Goal: Task Accomplishment & Management: Use online tool/utility

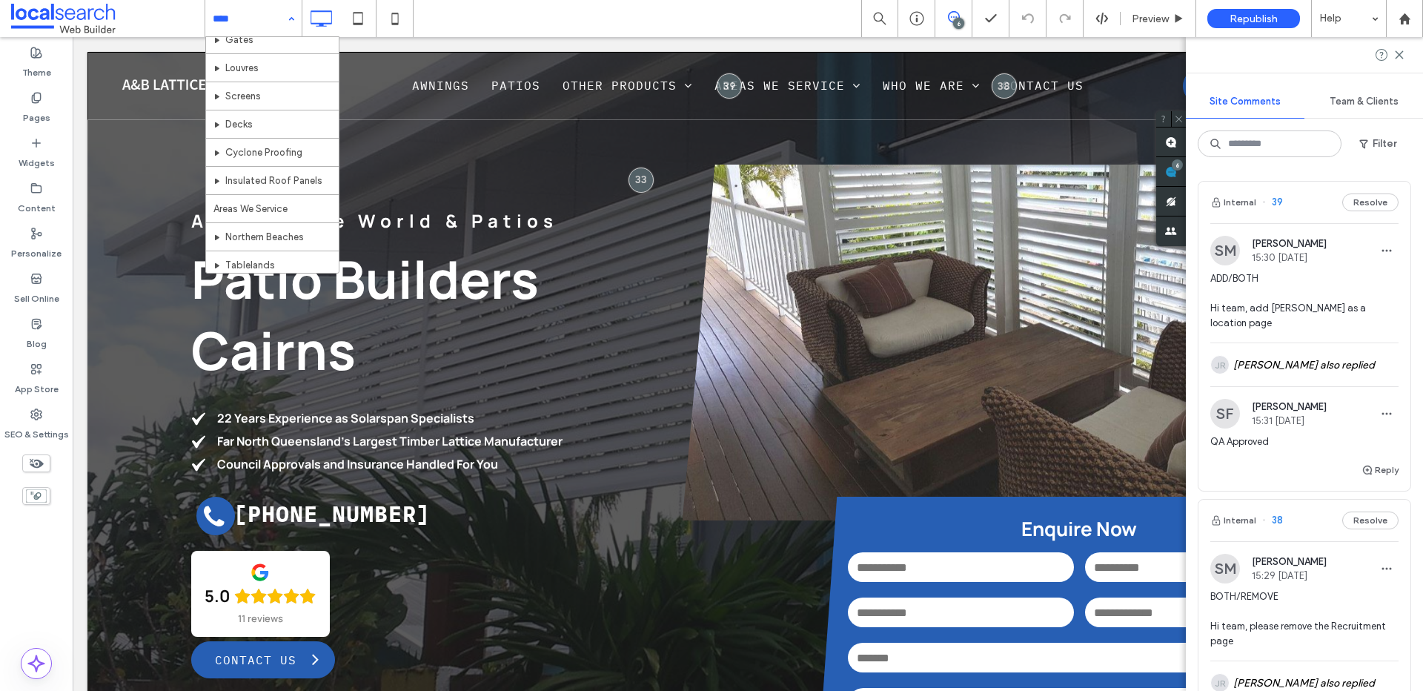
scroll to position [242, 0]
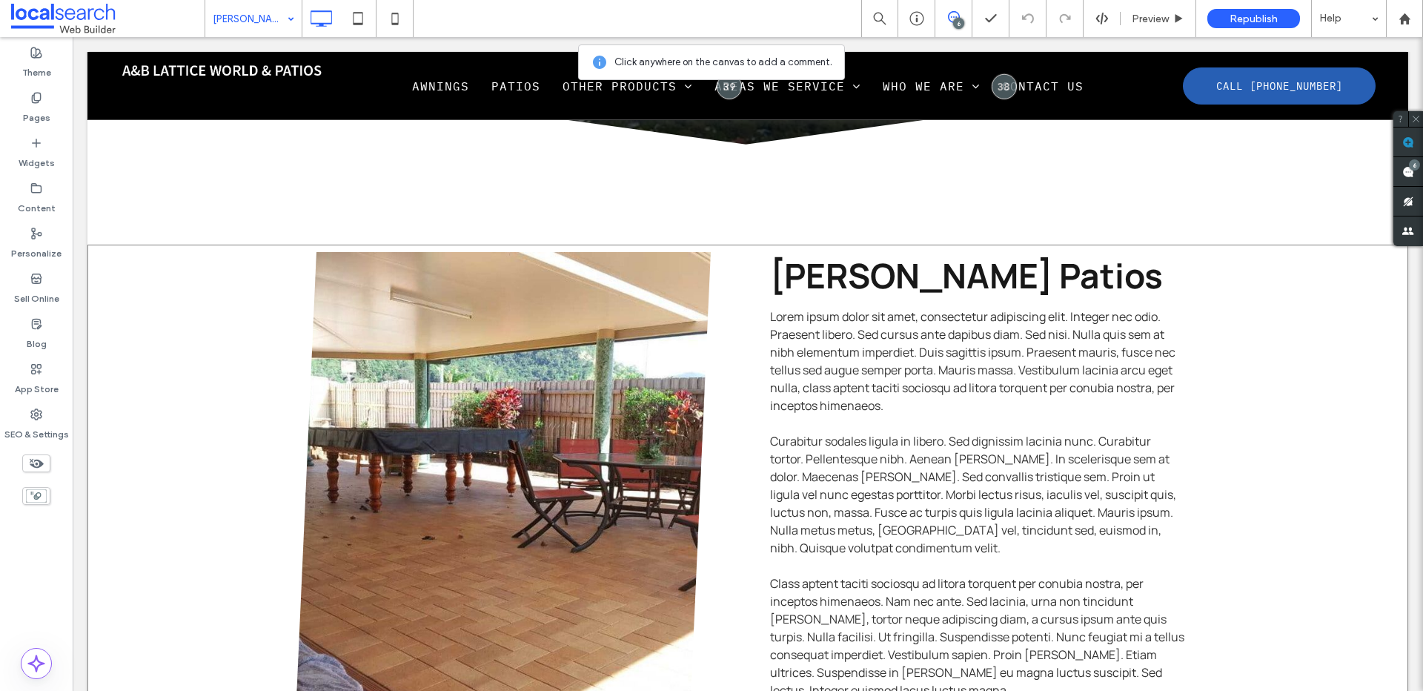
scroll to position [601, 0]
click at [193, 394] on div "Click To Paste [PERSON_NAME] Patios Lorem ipsum dolor sit amet, consectetur adi…" at bounding box center [747, 649] width 1321 height 810
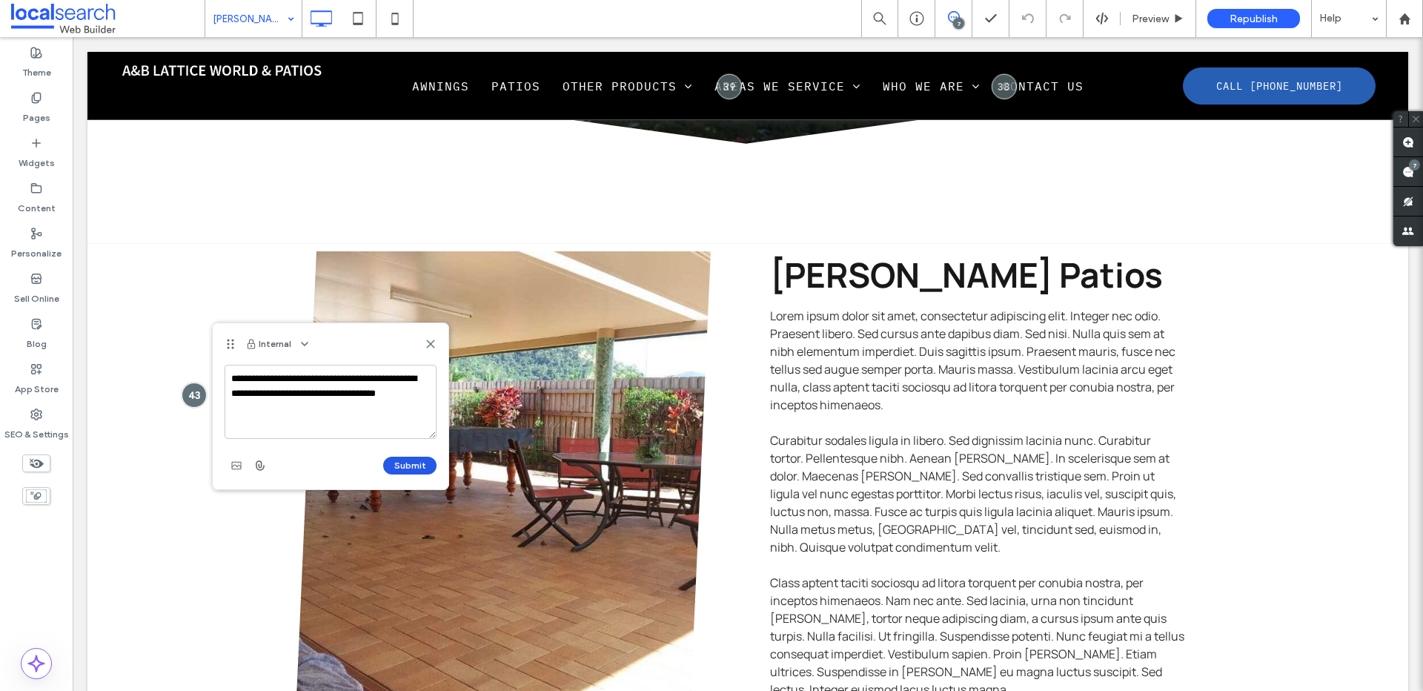
type textarea "**********"
click at [397, 458] on button "Submit" at bounding box center [409, 466] width 53 height 18
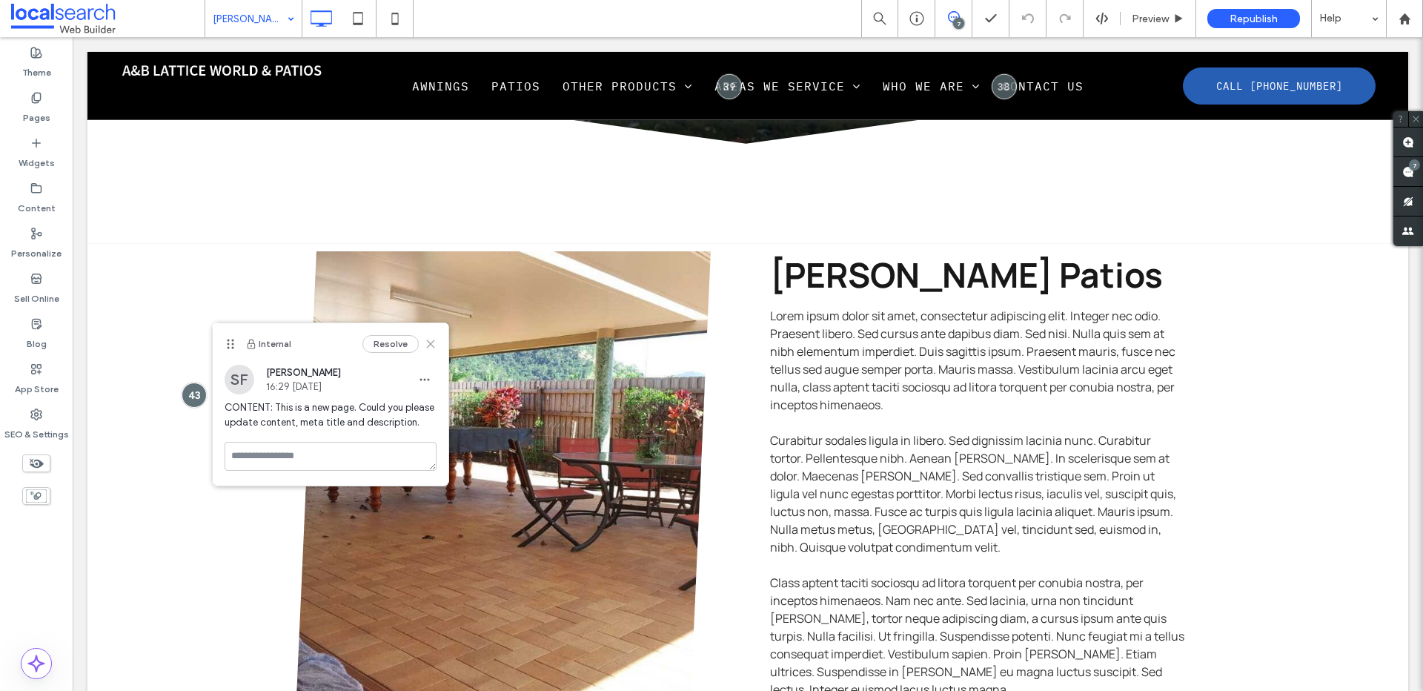
click at [428, 339] on icon at bounding box center [431, 344] width 12 height 12
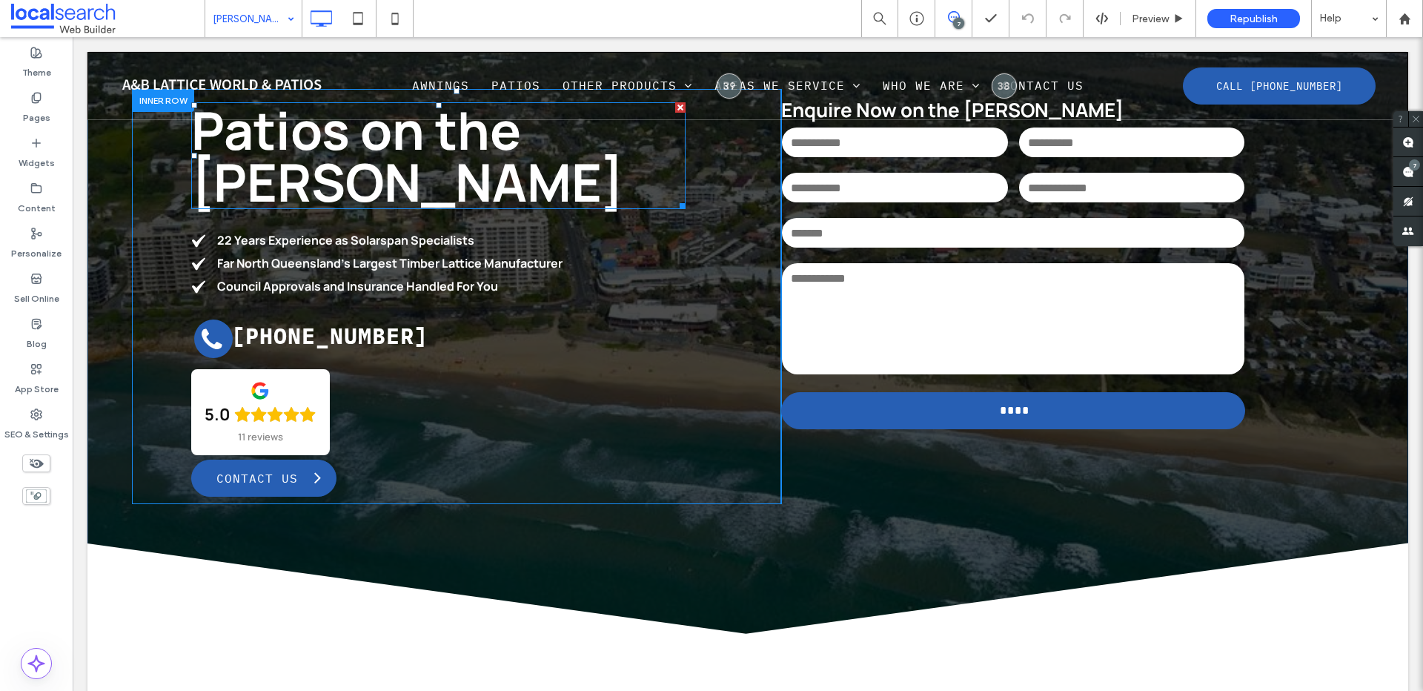
scroll to position [0, 0]
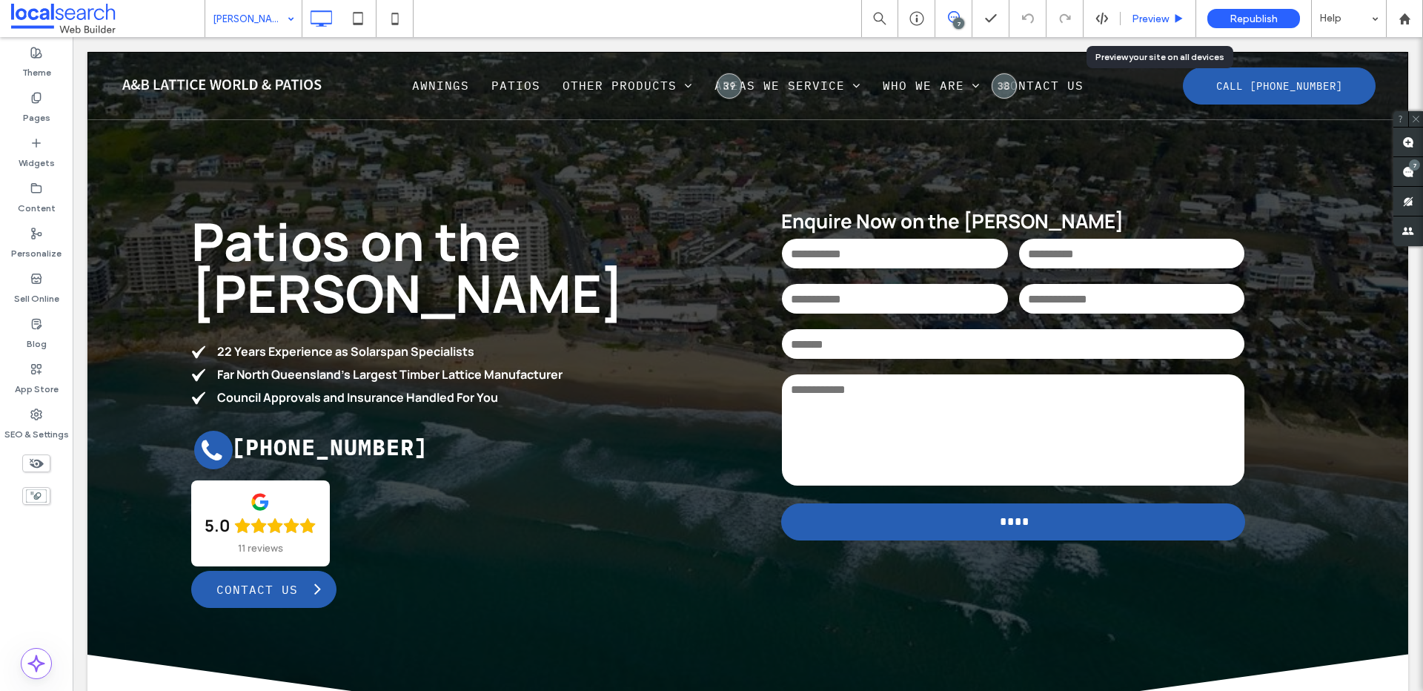
click at [1142, 21] on span "Preview" at bounding box center [1150, 19] width 37 height 13
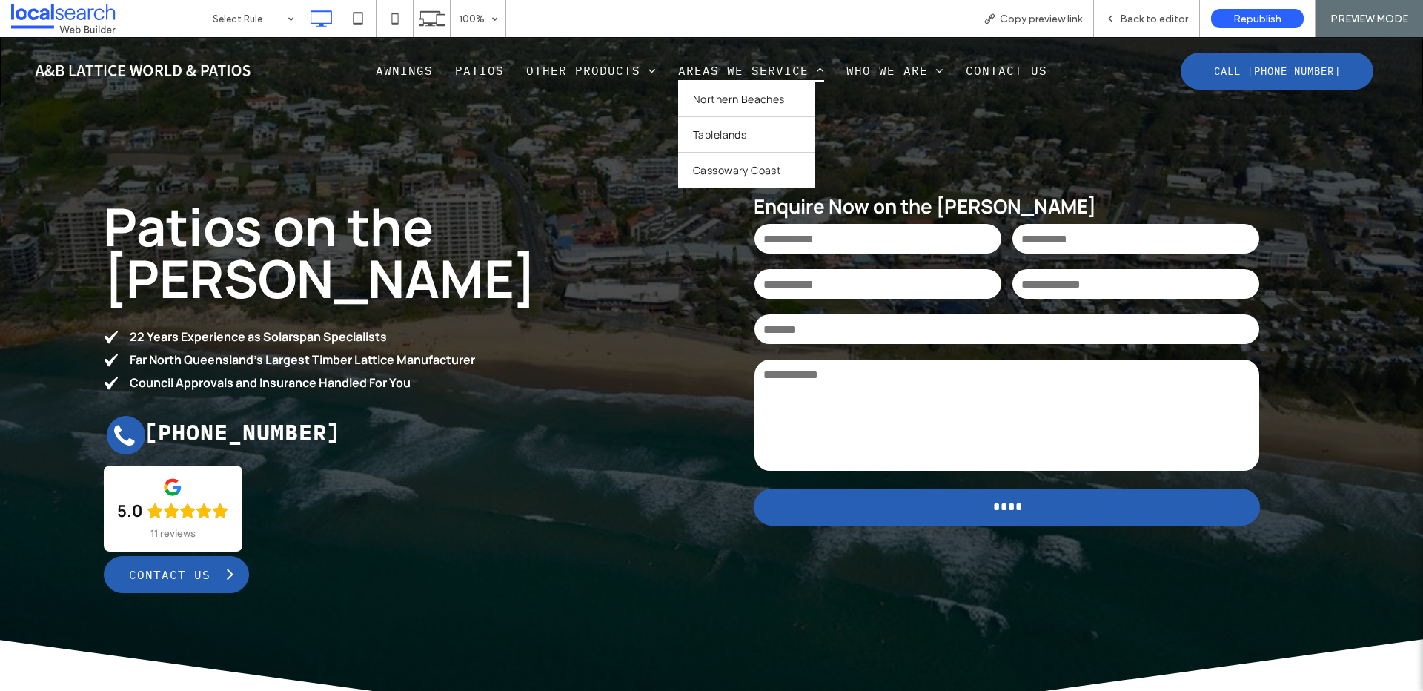
click at [772, 64] on span "Areas We Service" at bounding box center [751, 70] width 146 height 22
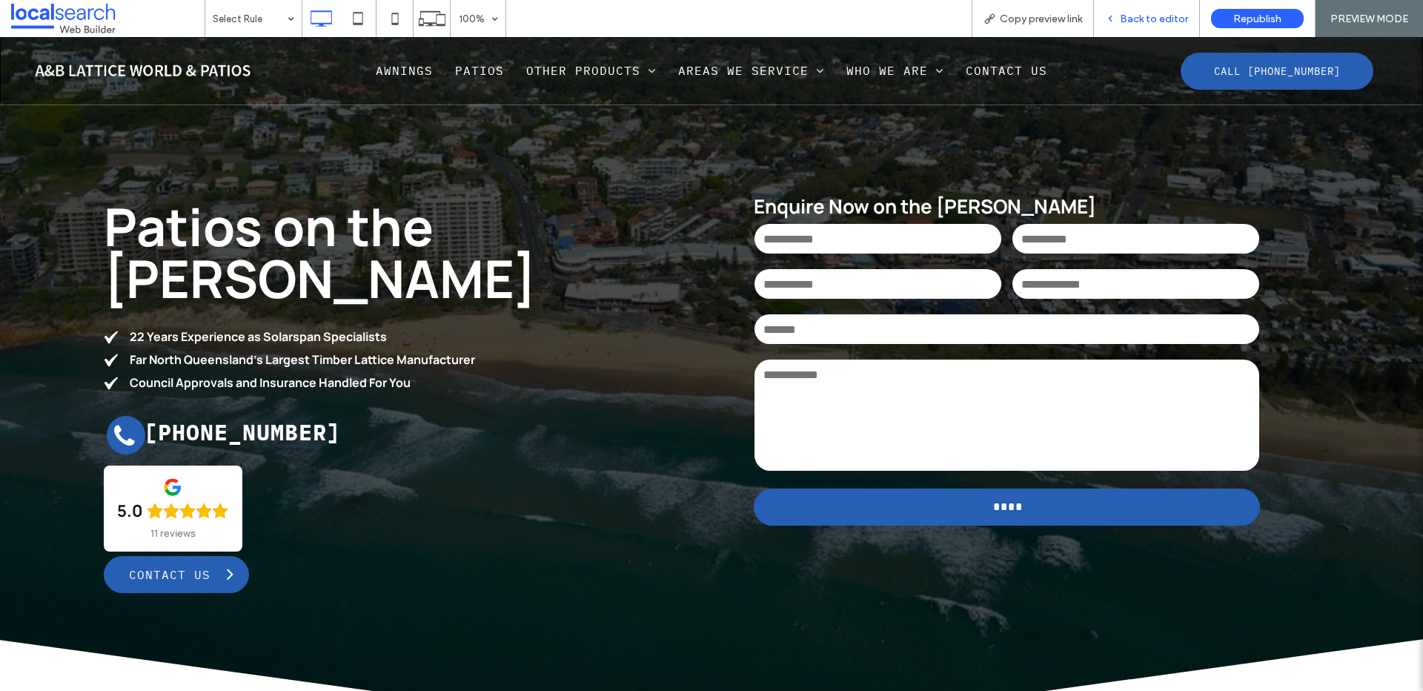
click at [1158, 24] on span "Back to editor" at bounding box center [1154, 19] width 68 height 13
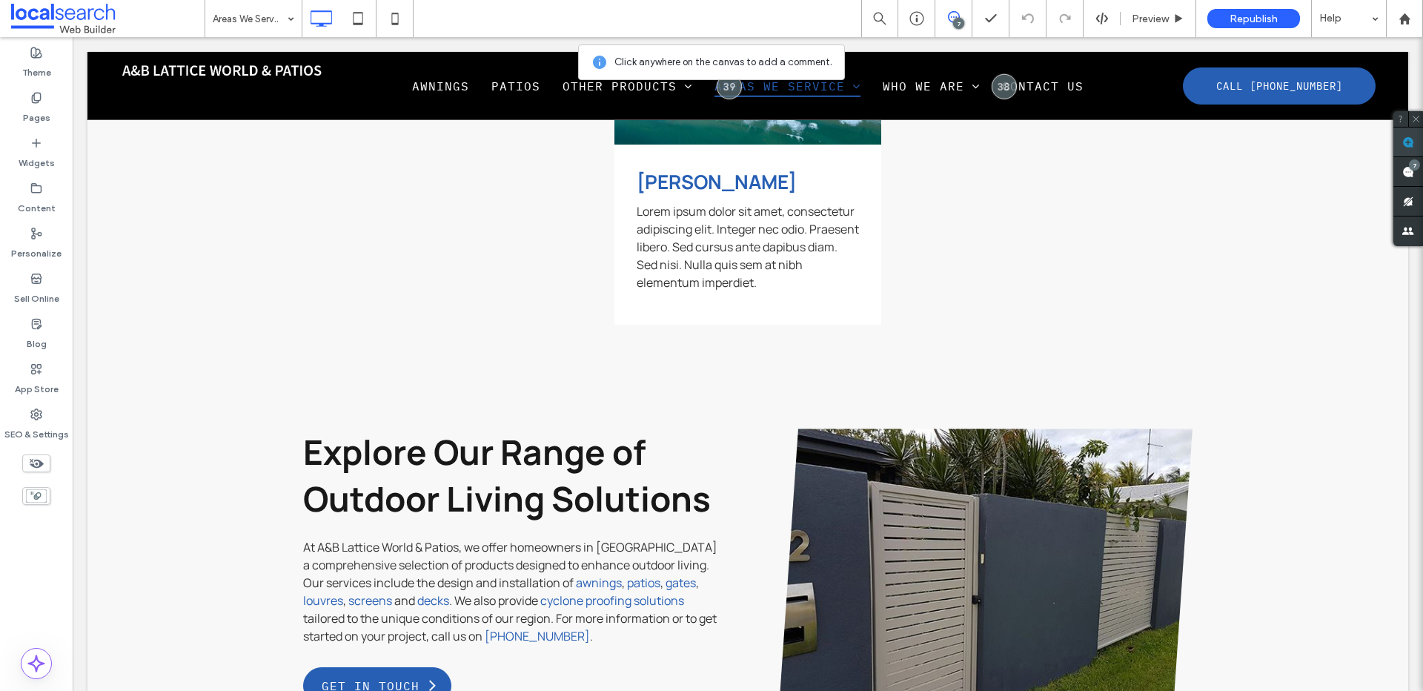
click at [1402, 141] on icon at bounding box center [1408, 142] width 12 height 12
click at [855, 303] on div "[PERSON_NAME] ﻿ Lorem ipsum dolor sit amet, consectetur adipiscing elit. Intege…" at bounding box center [747, 152] width 267 height 343
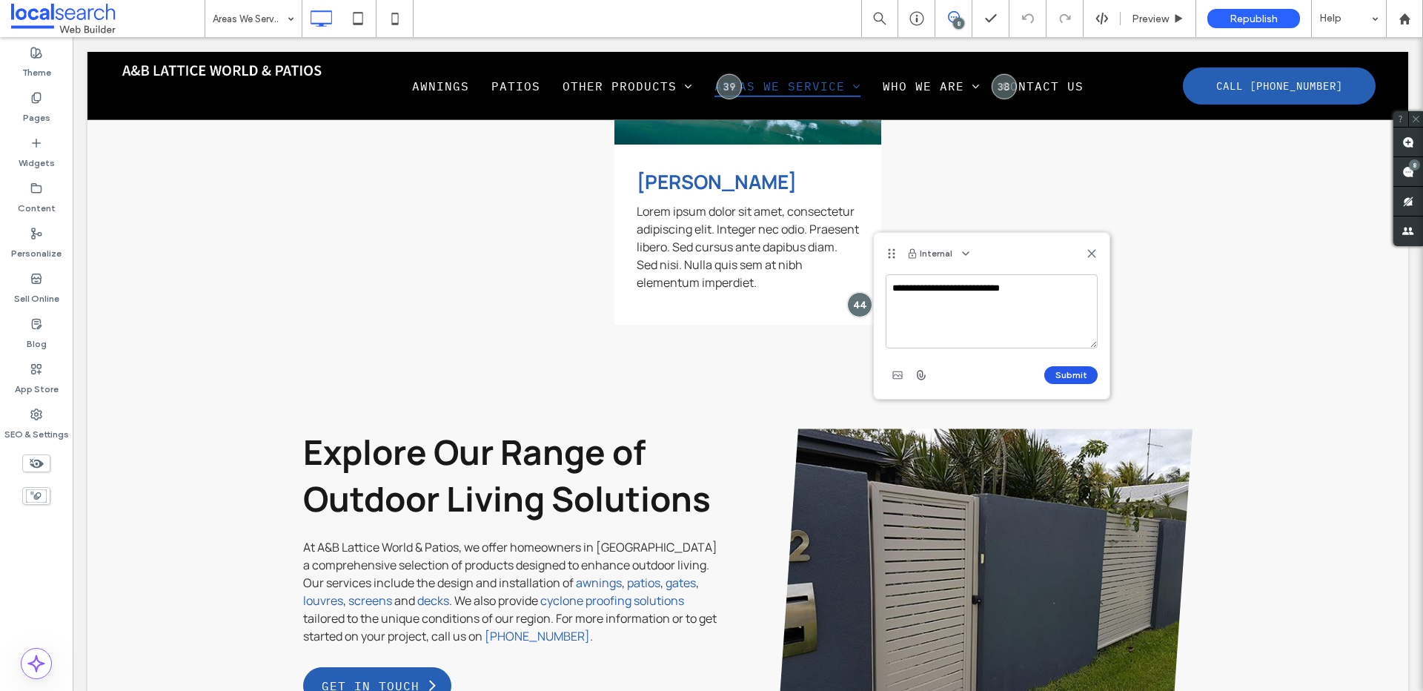
type textarea "**********"
click at [1081, 377] on button "Submit" at bounding box center [1070, 375] width 53 height 18
click at [1093, 253] on use at bounding box center [1091, 253] width 7 height 7
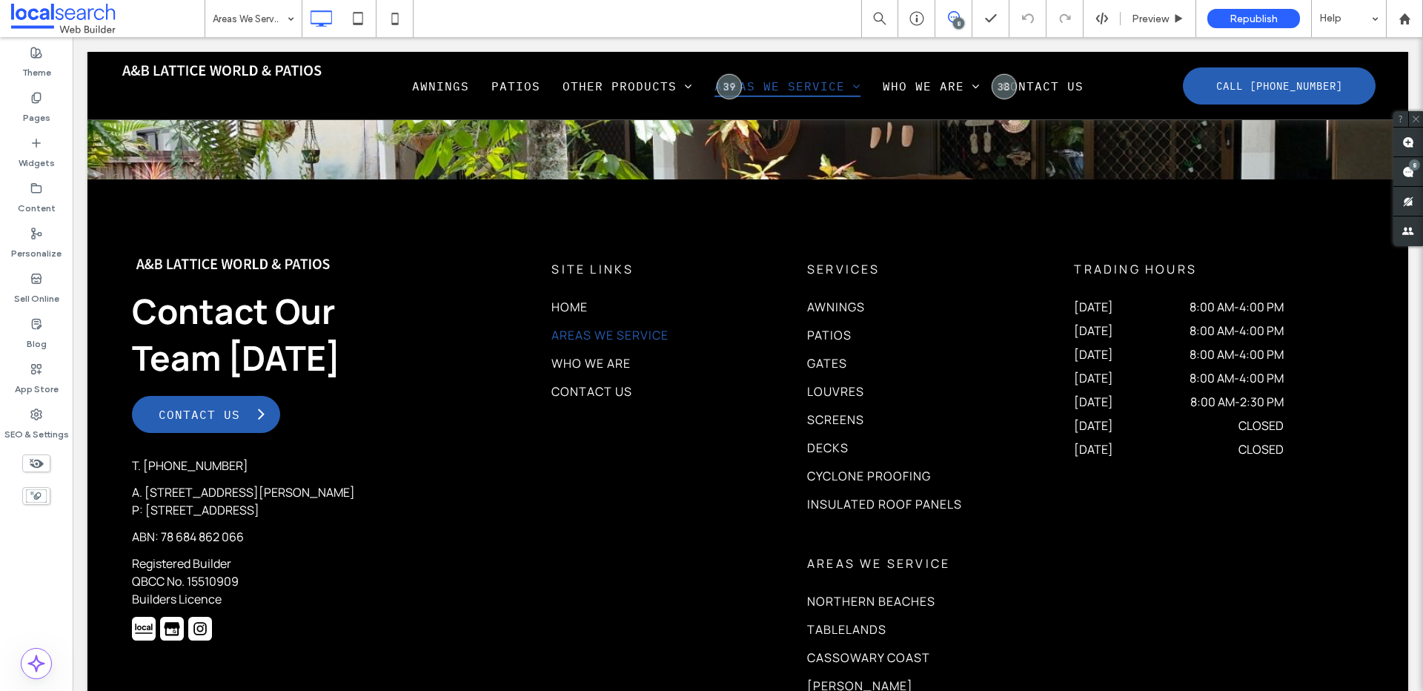
scroll to position [2521, 0]
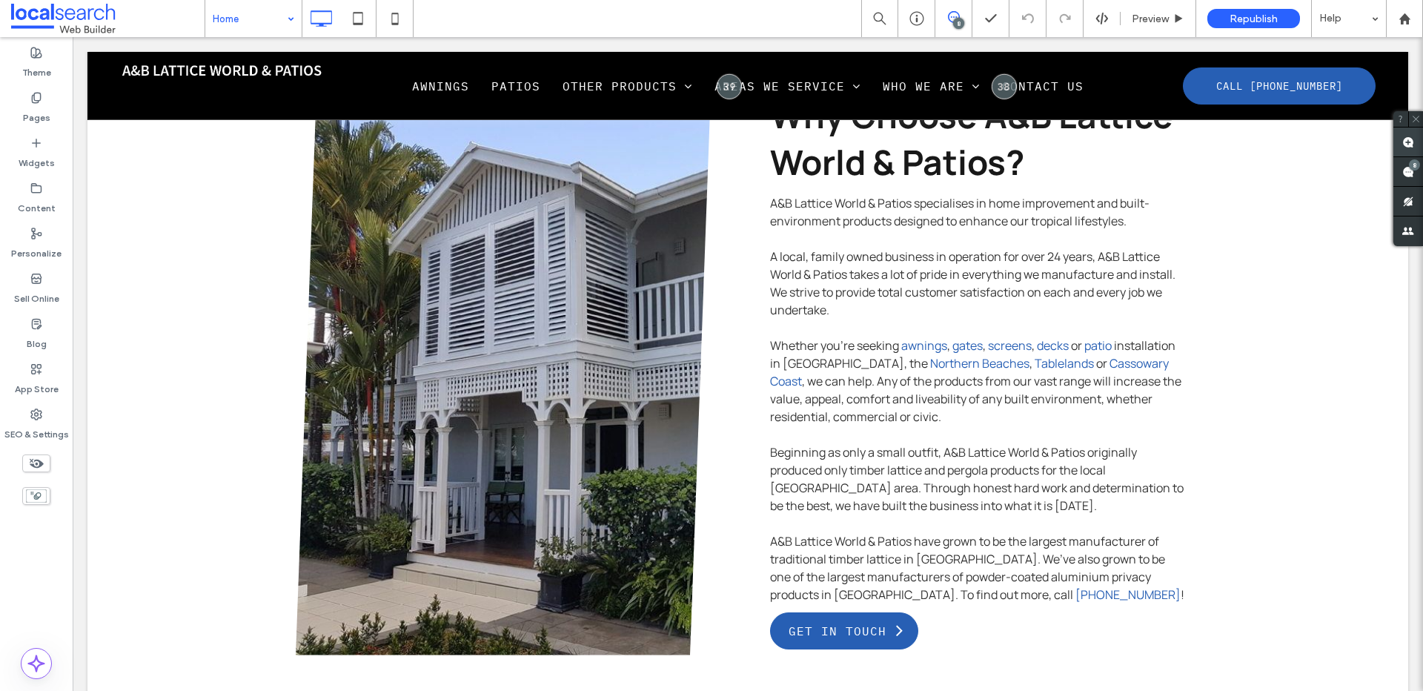
click at [1405, 140] on use at bounding box center [1408, 142] width 12 height 12
click at [1190, 376] on div "Click To Paste Why Choose A&B Lattice World & Patios? A&B Lattice World & Patio…" at bounding box center [747, 418] width 1321 height 667
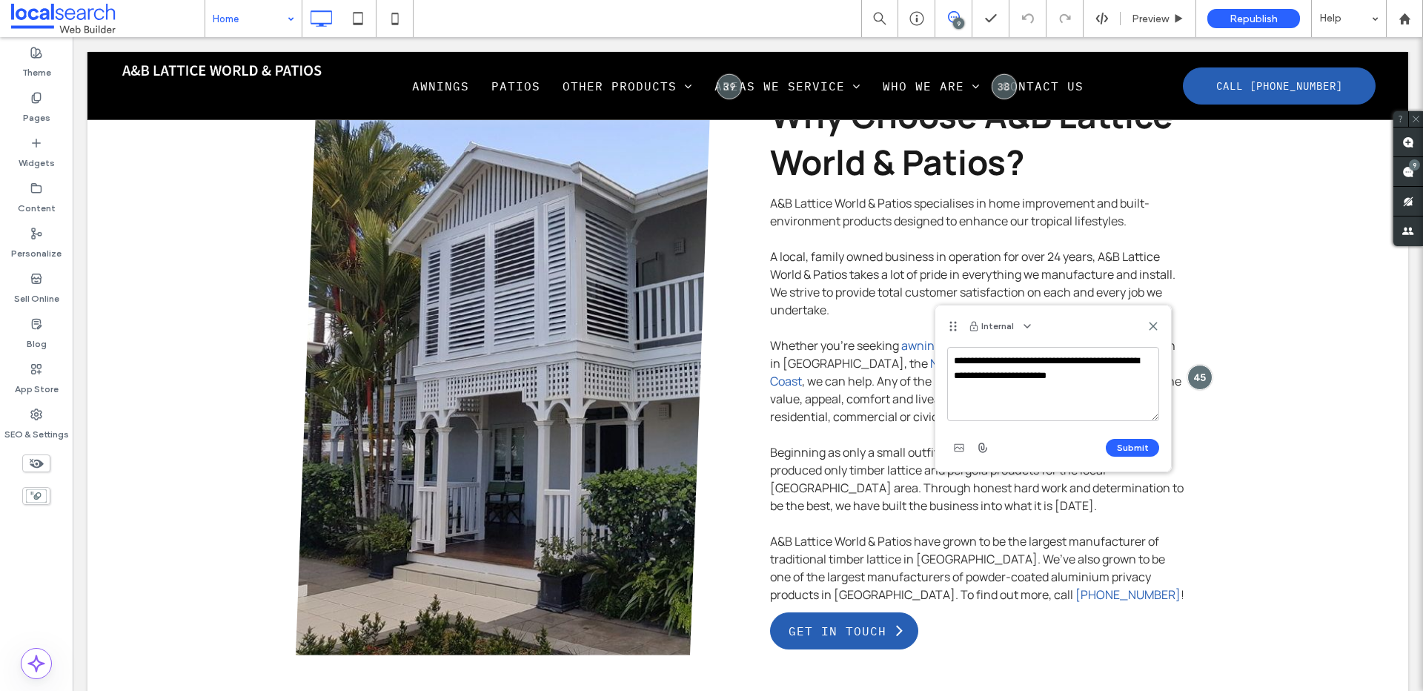
drag, startPoint x: 999, startPoint y: 374, endPoint x: 1069, endPoint y: 360, distance: 71.1
click at [1069, 360] on textarea "**********" at bounding box center [1053, 384] width 212 height 74
drag, startPoint x: 1137, startPoint y: 382, endPoint x: 1133, endPoint y: 356, distance: 26.2
click at [1133, 356] on textarea "**********" at bounding box center [1053, 384] width 212 height 74
click at [1035, 357] on textarea "**********" at bounding box center [1053, 384] width 212 height 74
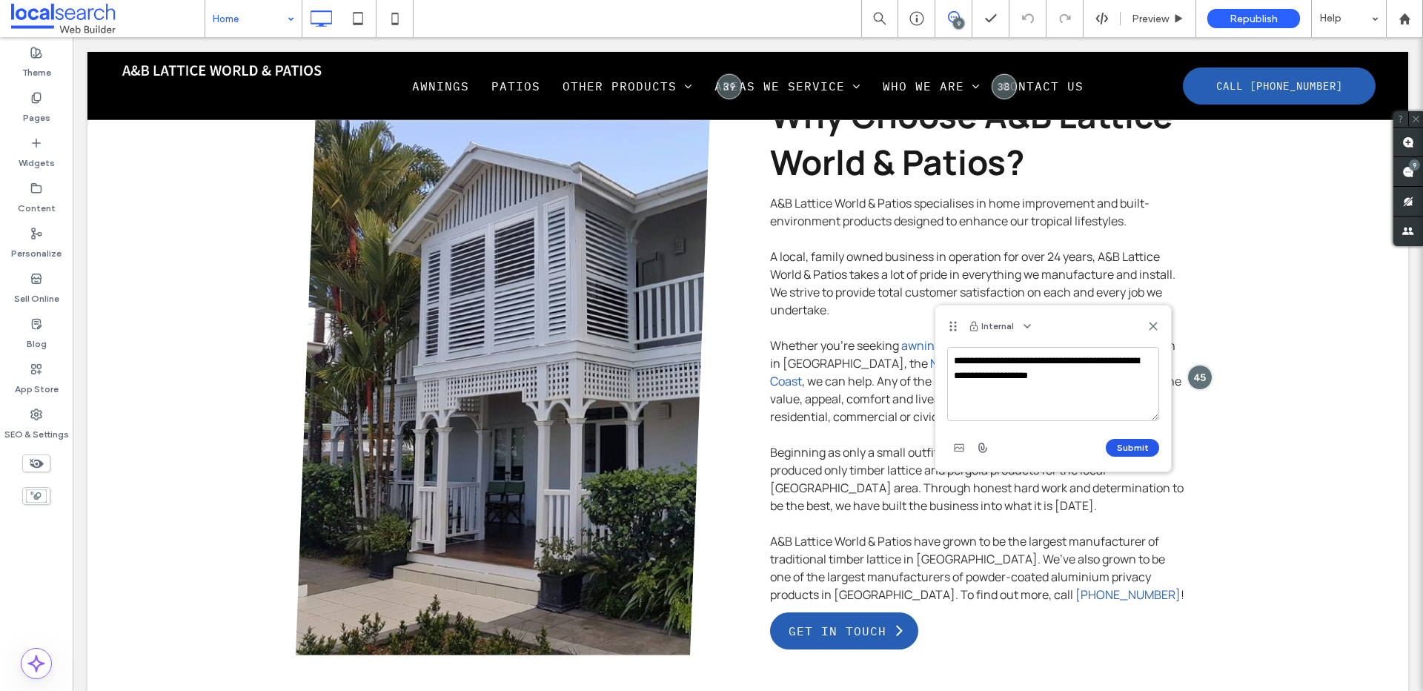
type textarea "**********"
drag, startPoint x: 1138, startPoint y: 444, endPoint x: 1138, endPoint y: 425, distance: 18.5
click at [1137, 444] on button "Submit" at bounding box center [1132, 448] width 53 height 18
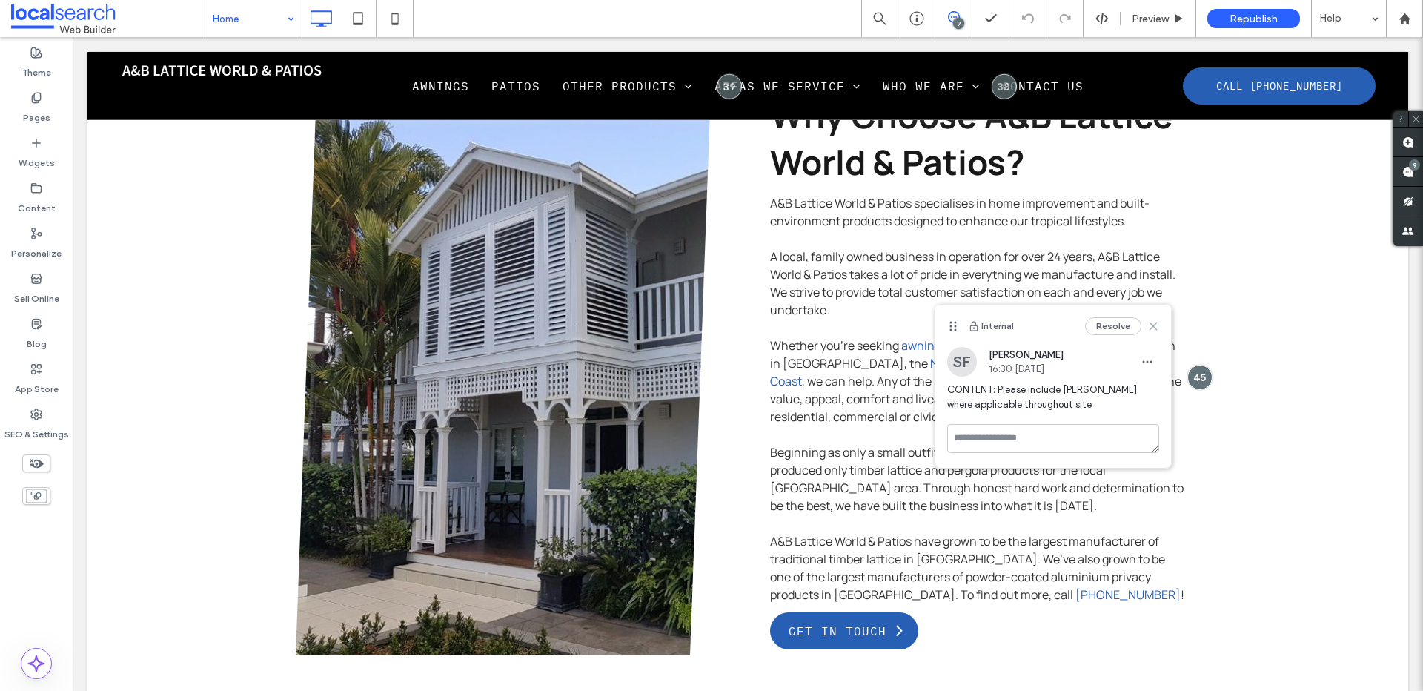
click at [1156, 322] on icon at bounding box center [1153, 326] width 12 height 12
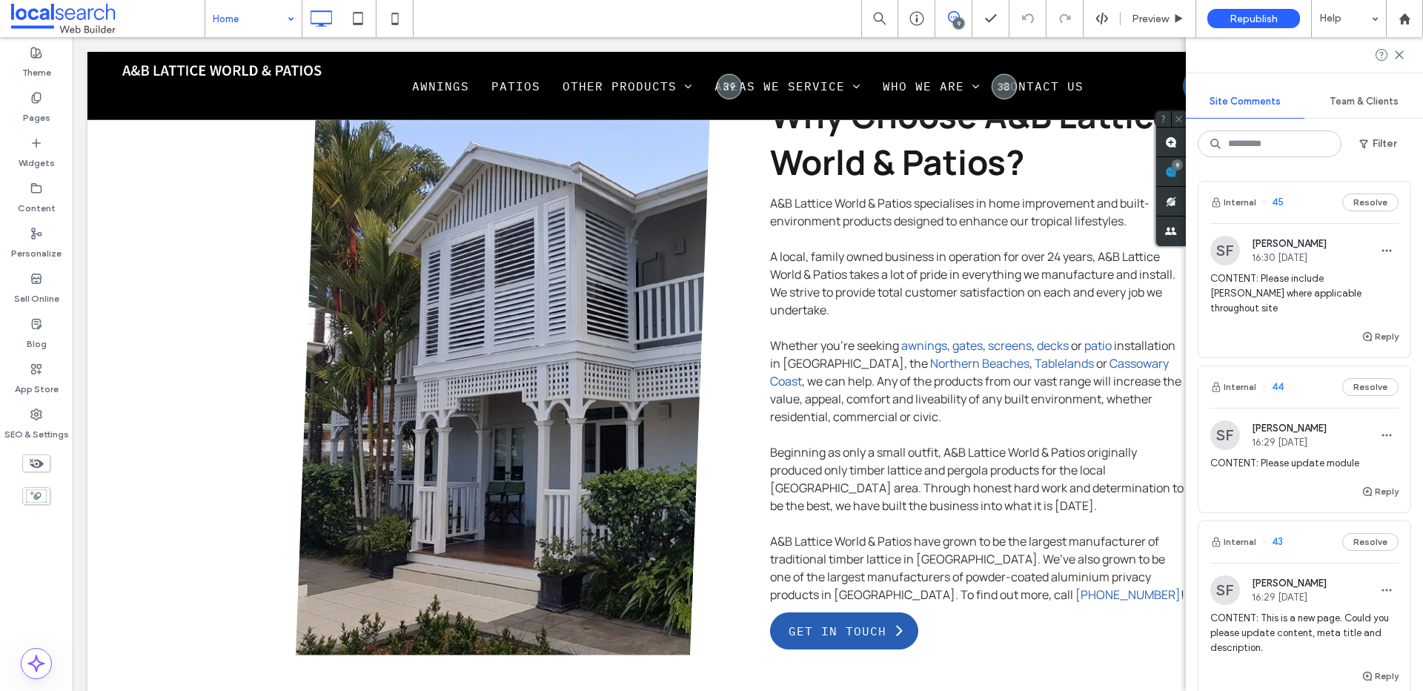
click at [1183, 167] on div "9" at bounding box center [1177, 164] width 11 height 11
drag, startPoint x: 1399, startPoint y: 53, endPoint x: 1390, endPoint y: 62, distance: 12.6
click at [1399, 53] on use at bounding box center [1399, 54] width 7 height 7
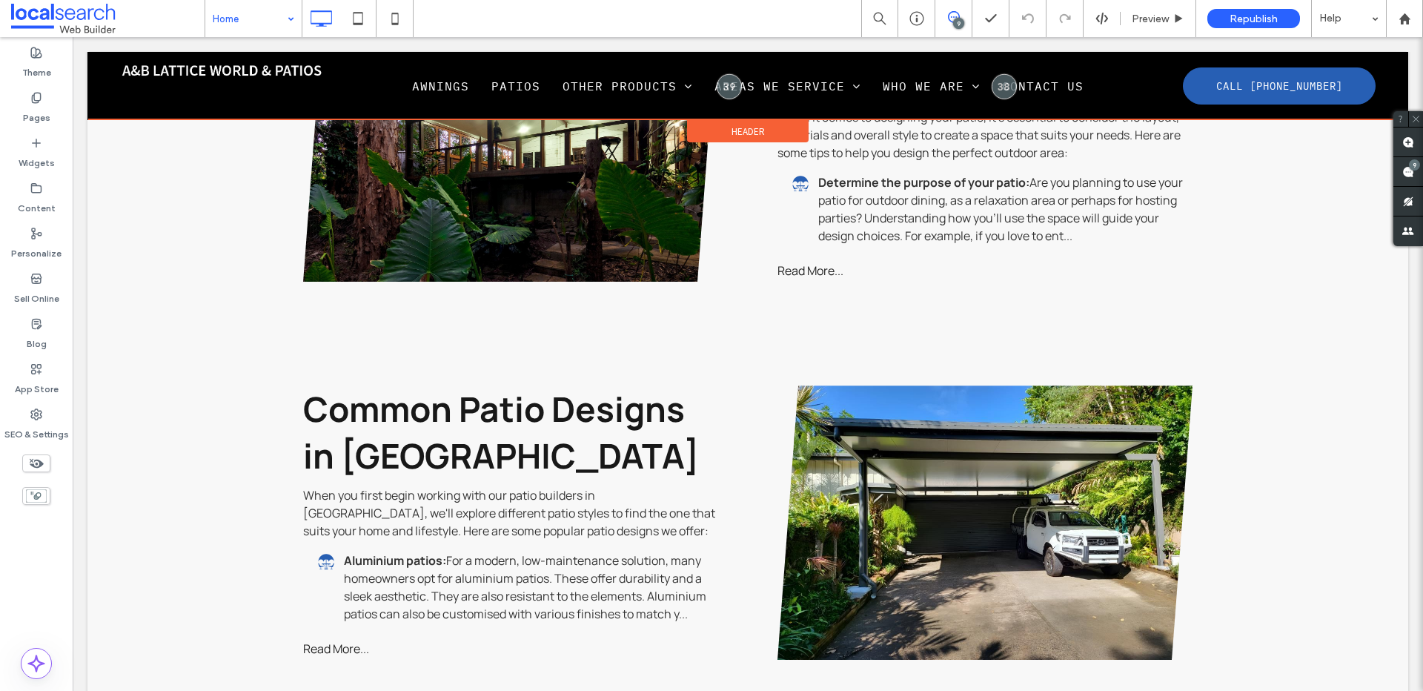
scroll to position [6390, 0]
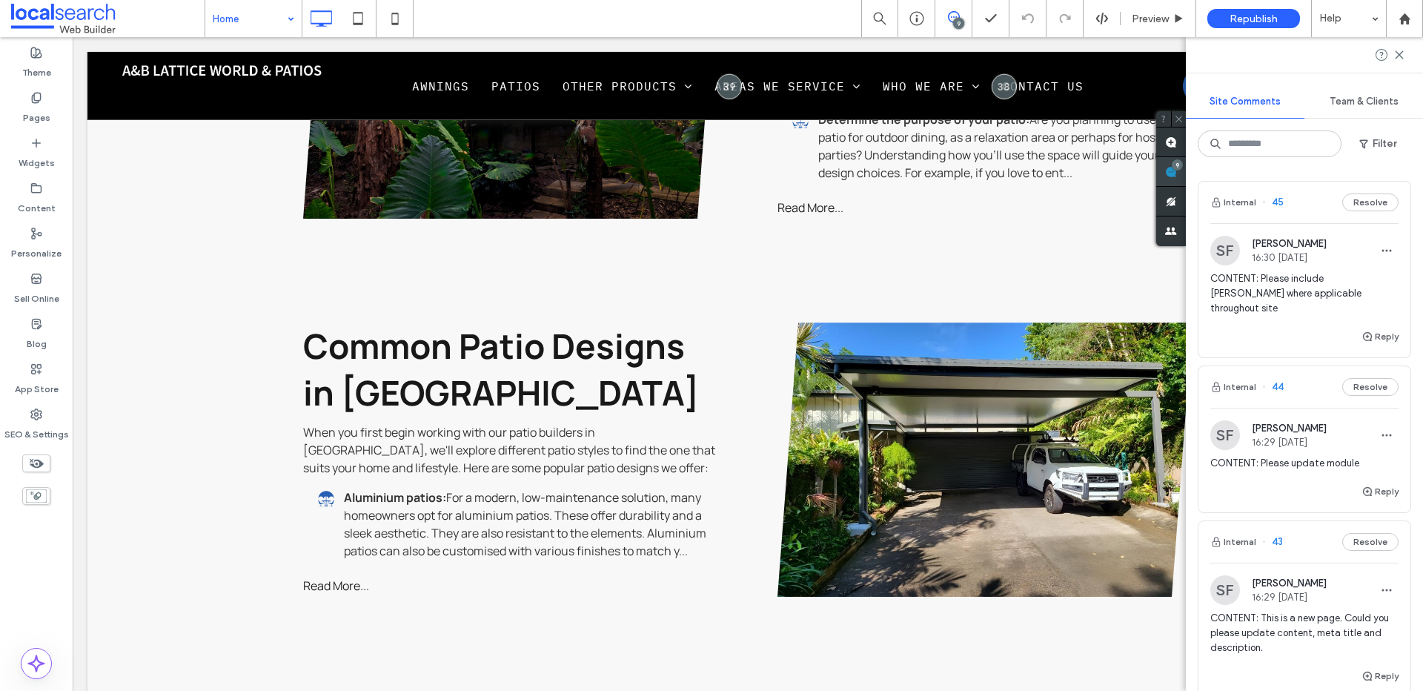
click at [1186, 170] on div "9" at bounding box center [1171, 172] width 30 height 30
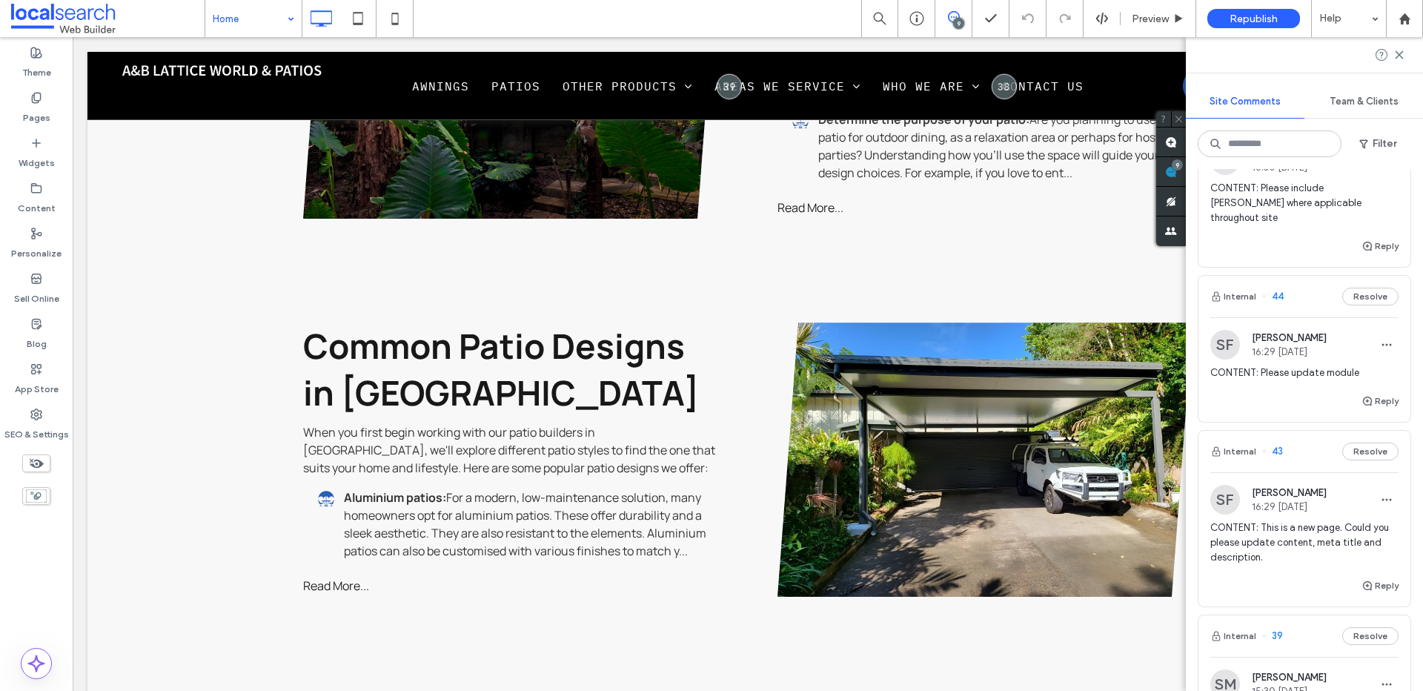
scroll to position [0, 0]
